Goal: Task Accomplishment & Management: Manage account settings

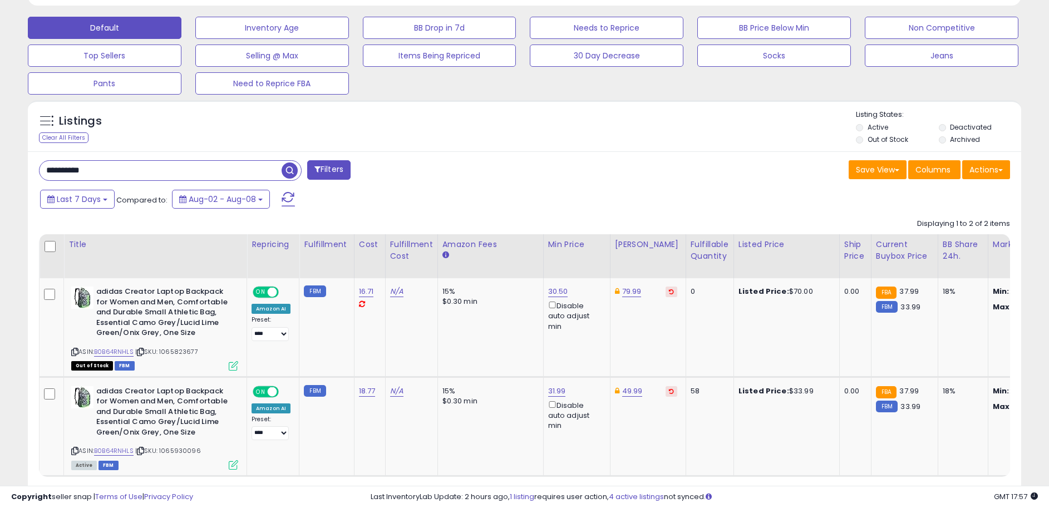
scroll to position [389, 0]
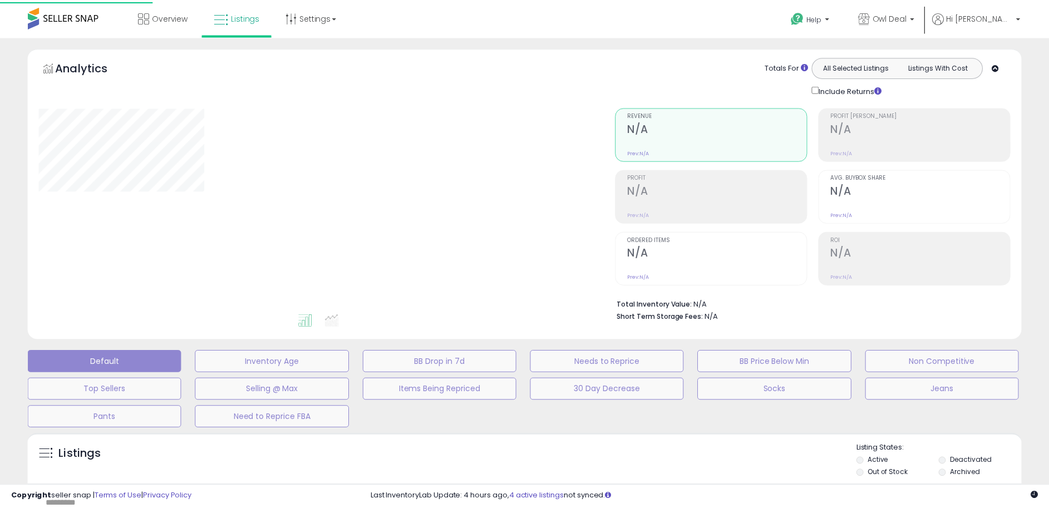
scroll to position [210, 0]
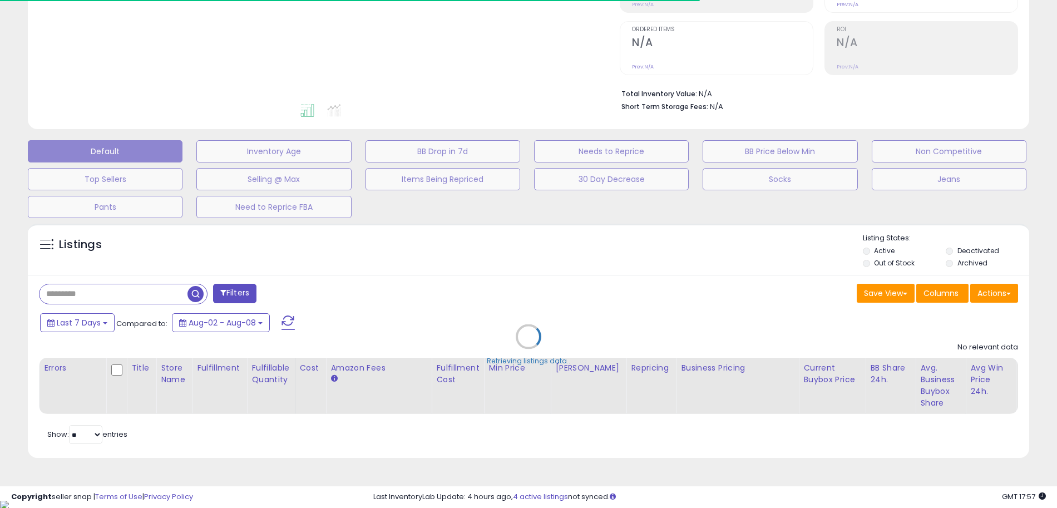
type input "**********"
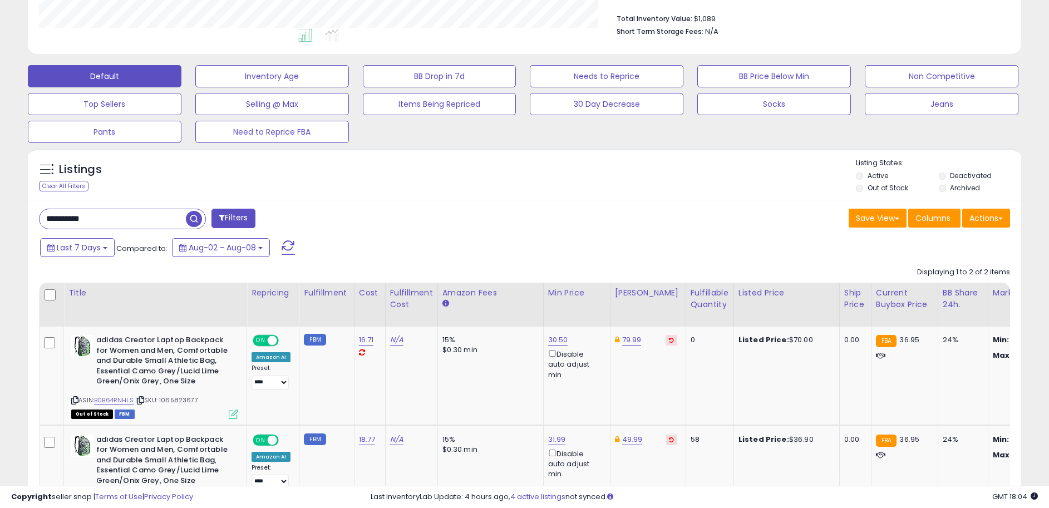
scroll to position [397, 0]
